Goal: Find specific page/section: Find specific page/section

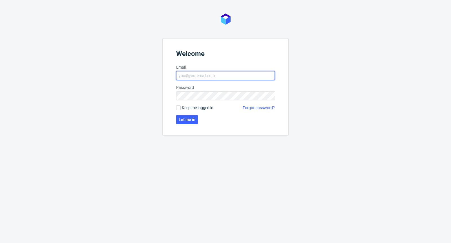
type input "michal.palasek@packhelp.com"
click at [190, 108] on span "Keep me logged in" at bounding box center [198, 108] width 32 height 6
click at [181, 108] on input "Keep me logged in" at bounding box center [178, 108] width 5 height 5
checkbox input "true"
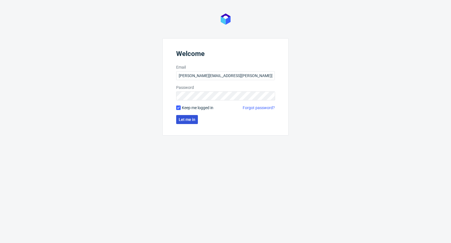
click at [190, 121] on span "Let me in" at bounding box center [187, 120] width 17 height 4
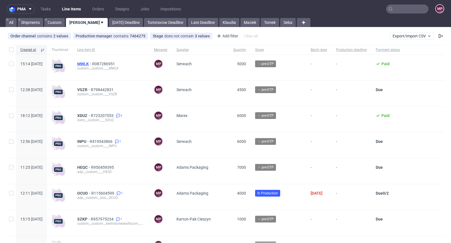
click at [92, 65] on span "MWLK" at bounding box center [84, 64] width 15 height 5
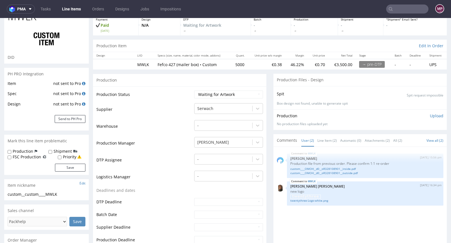
scroll to position [37, 0]
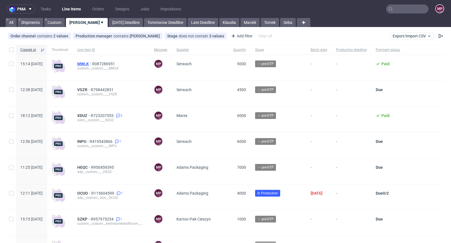
click at [92, 64] on span "MWLK" at bounding box center [84, 64] width 15 height 5
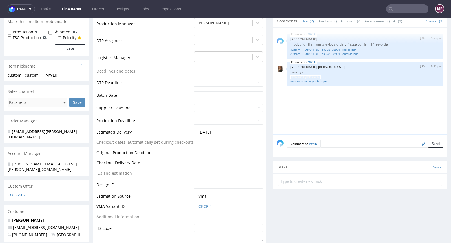
scroll to position [122, 0]
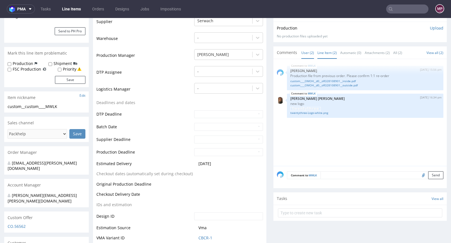
click at [318, 57] on link "Line Item (2)" at bounding box center [326, 53] width 19 height 12
click at [327, 176] on textarea at bounding box center [381, 176] width 123 height 8
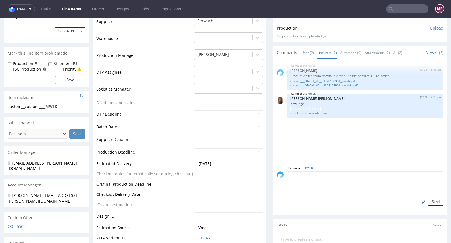
paste textarea "Wszystkie ostatnie dostawy miały ten sam problem - jednorazowe palety są prawie…"
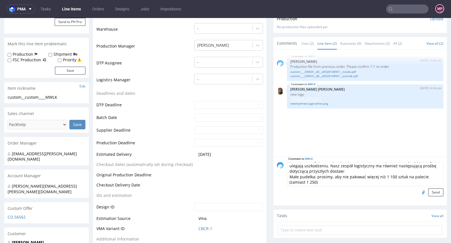
scroll to position [132, 0]
type textarea "Wszystkie ostatnie dostawy miały ten sam problem - jednorazowe palety są prawie…"
click at [428, 192] on button "Send" at bounding box center [435, 192] width 15 height 8
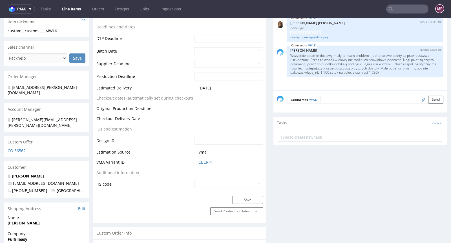
scroll to position [322, 0]
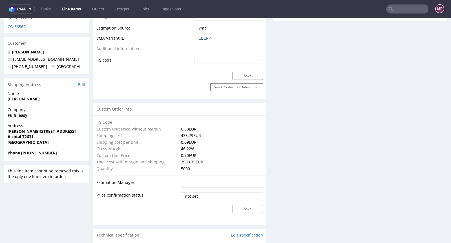
click at [204, 37] on link "CBCR-1" at bounding box center [205, 39] width 14 height 6
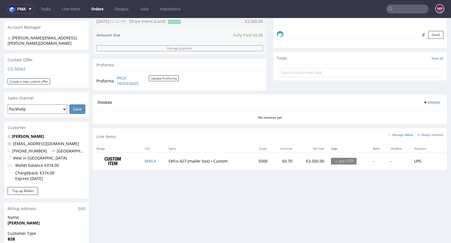
scroll to position [229, 0]
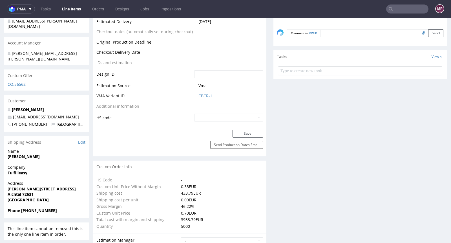
scroll to position [272, 0]
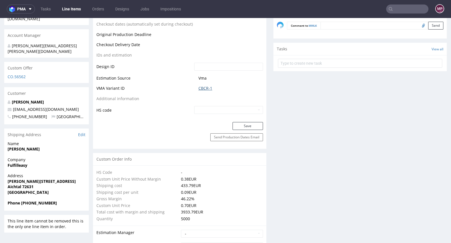
click at [201, 89] on link "CBCR-1" at bounding box center [205, 89] width 14 height 6
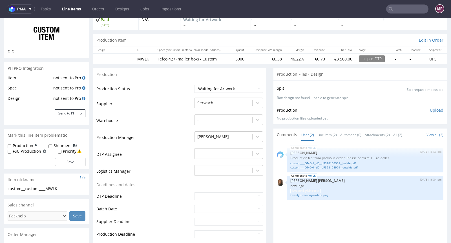
scroll to position [40, 0]
click at [305, 193] on link "twentythree-Logo-white.png" at bounding box center [365, 195] width 150 height 4
click at [320, 163] on link "custom____OMOH__d0__oR328108901__inside.pdf" at bounding box center [365, 163] width 150 height 4
click at [318, 165] on link "custom____OMOH__d0__oR328108901__outside.pdf" at bounding box center [365, 167] width 150 height 4
click at [299, 194] on link "twentythree-Logo-white.png" at bounding box center [365, 195] width 150 height 4
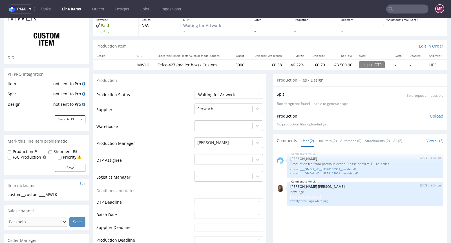
scroll to position [0, 0]
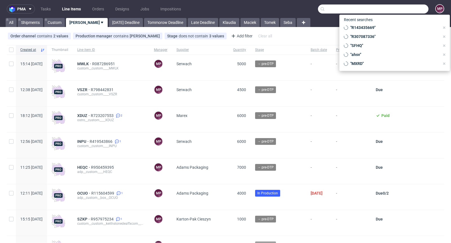
click at [401, 9] on input "text" at bounding box center [373, 9] width 110 height 9
paste input "DNLJ"
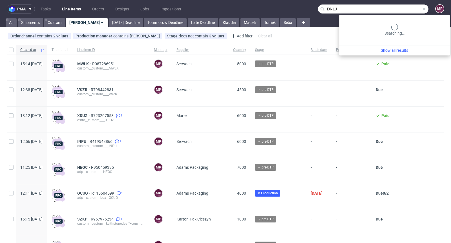
type input "DNLJ"
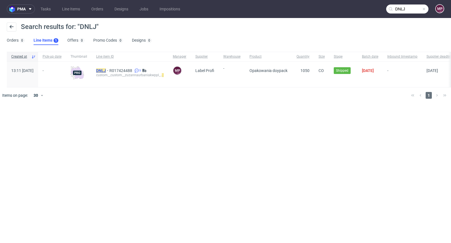
click at [106, 71] on mark "DNLJ" at bounding box center [101, 70] width 10 height 5
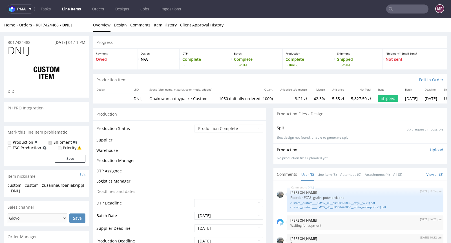
scroll to position [150, 0]
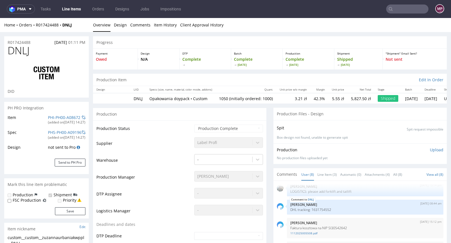
type input "1050"
select select "in_progress"
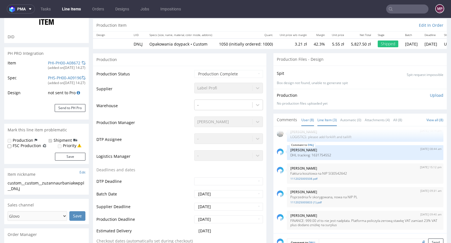
click at [324, 118] on link "Line Item (3)" at bounding box center [326, 120] width 19 height 12
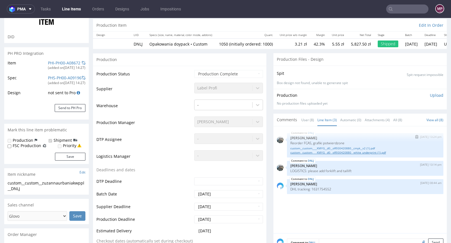
click at [321, 151] on link "custom__custom____KMYG__d0__oR930420880__white_underprint (1).pdf" at bounding box center [365, 153] width 150 height 4
click at [319, 147] on link "custom__custom____KMYG__d0__oR930420880__cmyk__v2 (1).pdf" at bounding box center [365, 149] width 150 height 4
